Goal: Task Accomplishment & Management: Manage account settings

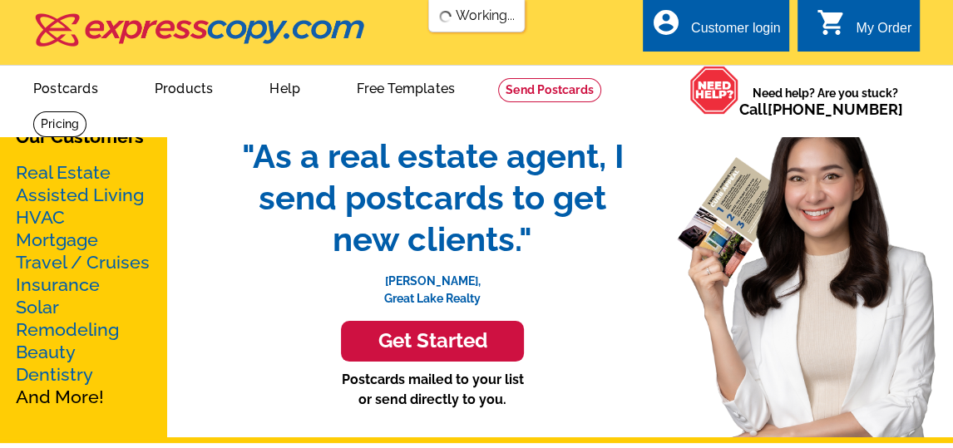
click at [735, 21] on div "Customer login" at bounding box center [736, 32] width 90 height 23
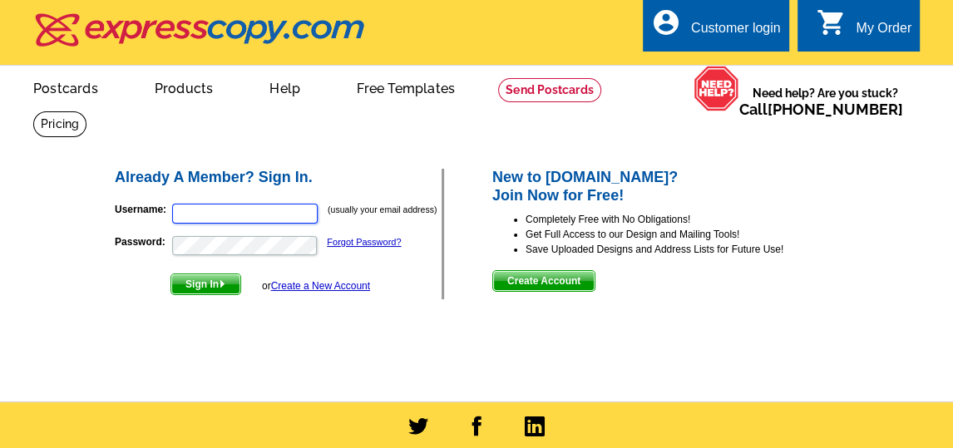
type input "tahoebrenda@yahoo.com"
click at [220, 285] on span "Sign In" at bounding box center [205, 285] width 69 height 20
